Goal: Contribute content

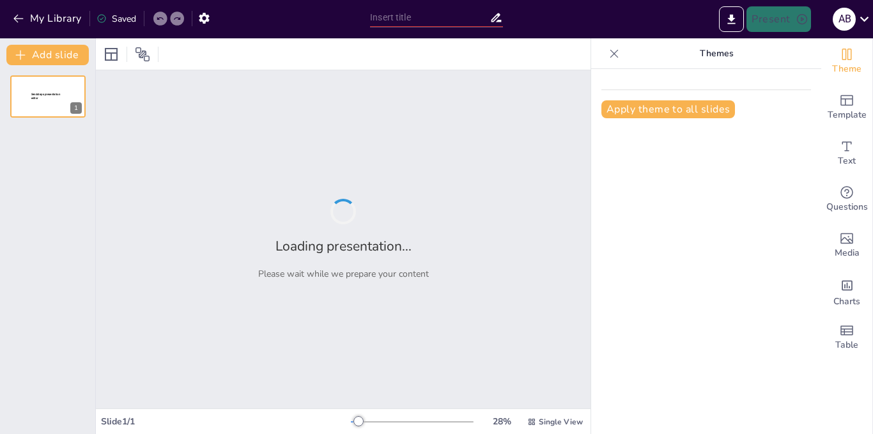
type input "Garantías Estatales y su Impacto en los Derechos Humanos"
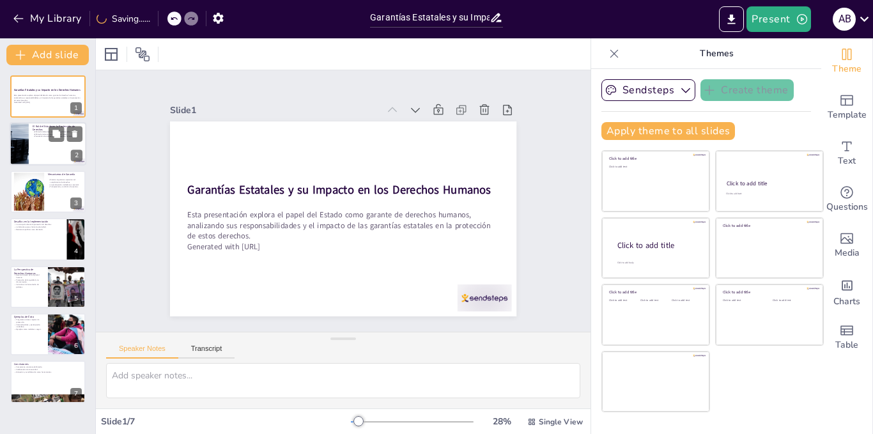
click at [51, 146] on div at bounding box center [48, 144] width 77 height 43
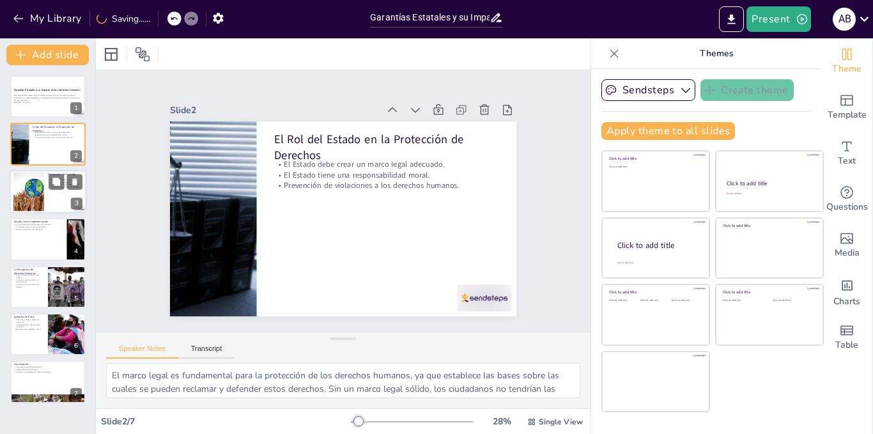
click at [65, 191] on div at bounding box center [48, 191] width 77 height 43
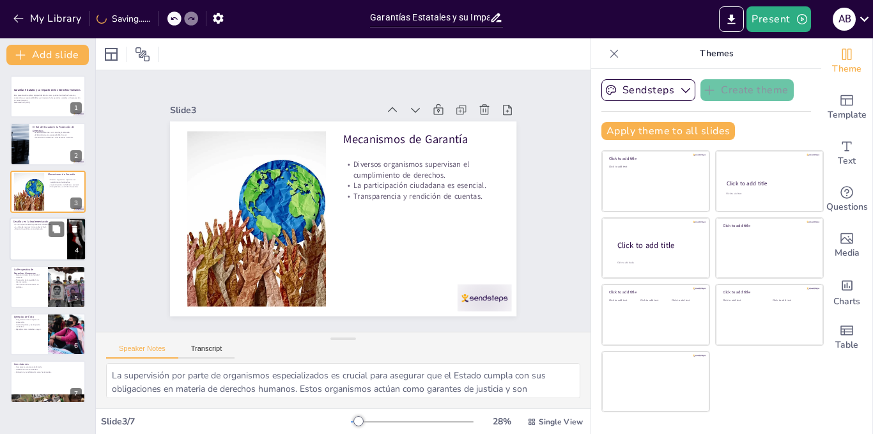
click at [42, 235] on div at bounding box center [48, 238] width 77 height 43
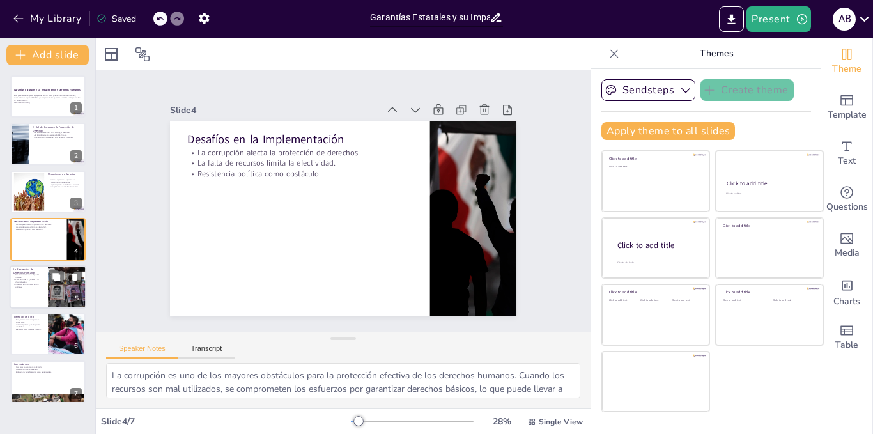
click at [29, 279] on p "Promoción de la igualdad y no discriminación." at bounding box center [28, 280] width 31 height 4
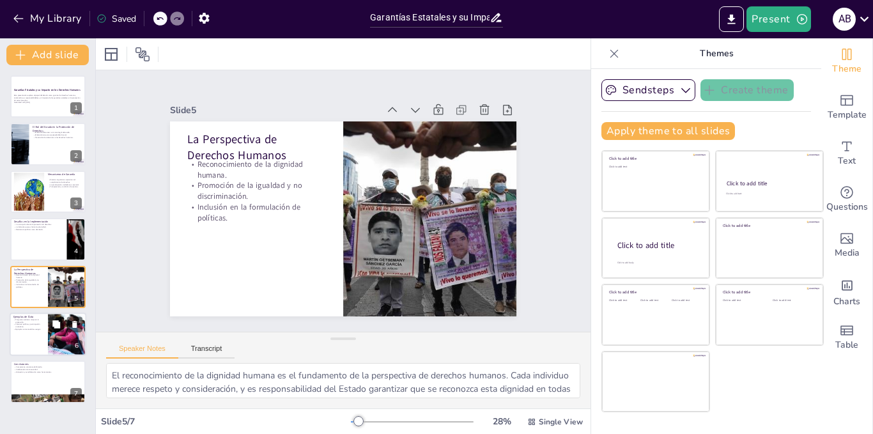
click at [19, 339] on div at bounding box center [48, 334] width 77 height 43
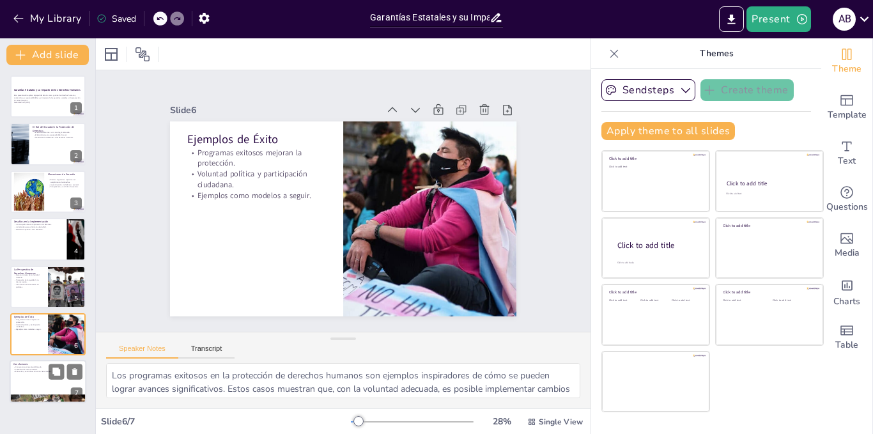
click at [27, 380] on div at bounding box center [48, 382] width 77 height 43
type textarea "El compromiso constante del Estado es esencial para garantizar que se respeten …"
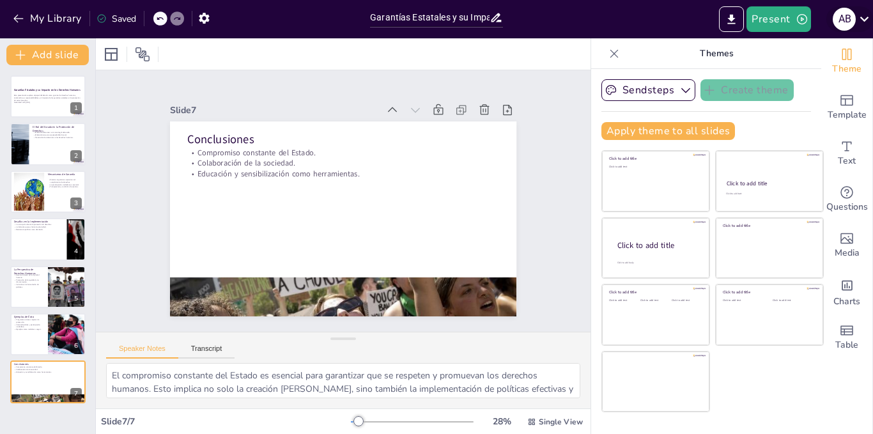
click at [863, 18] on icon at bounding box center [864, 18] width 17 height 17
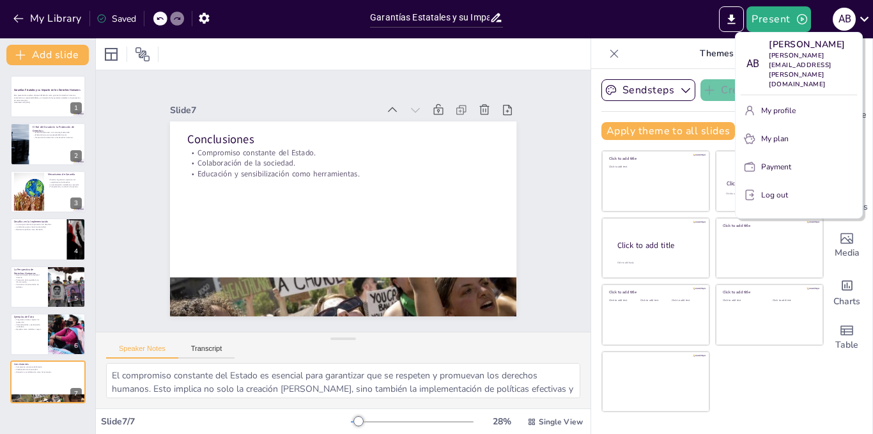
click at [758, 187] on button "Log out" at bounding box center [799, 195] width 116 height 20
click at [751, 191] on icon "button" at bounding box center [750, 195] width 13 height 13
click at [767, 192] on p "Log out" at bounding box center [774, 195] width 27 height 12
